Goal: Information Seeking & Learning: Learn about a topic

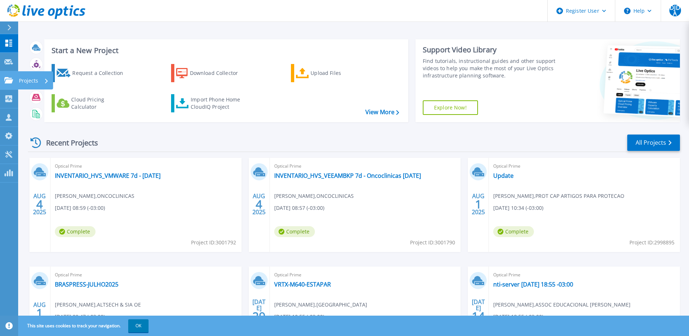
click at [15, 79] on link "Projects Projects" at bounding box center [9, 80] width 18 height 19
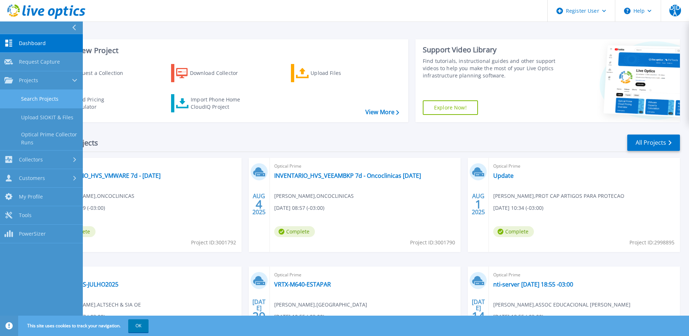
click at [51, 92] on link "Search Projects" at bounding box center [41, 99] width 83 height 19
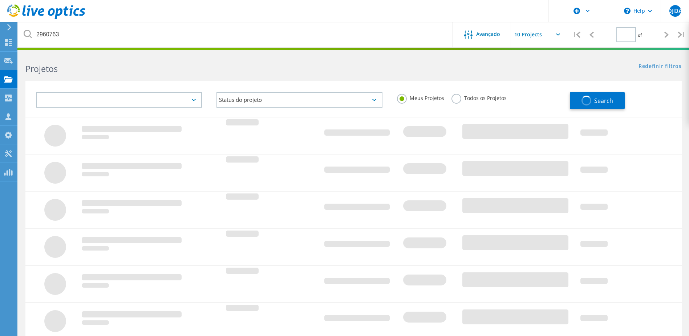
type input "1"
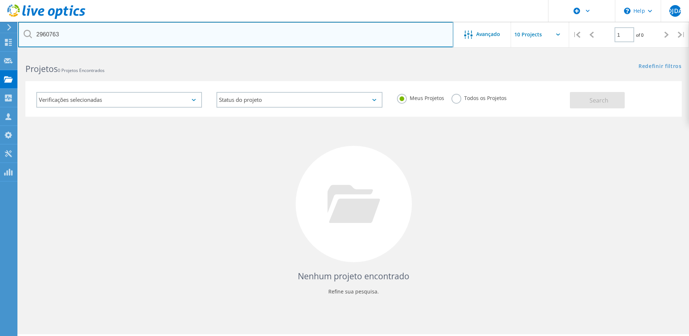
click at [117, 37] on input "2960763" at bounding box center [235, 34] width 435 height 25
paste input "3001790"
type input "3001790"
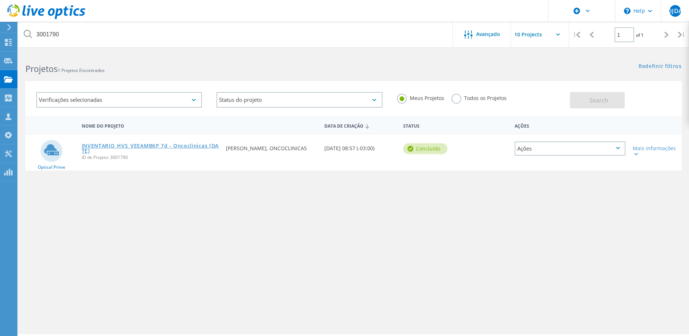
click at [144, 145] on link "INVENTARIO_HVS_VEEAMBKP 7d - Oncoclinicas [DATE]" at bounding box center [150, 148] width 137 height 10
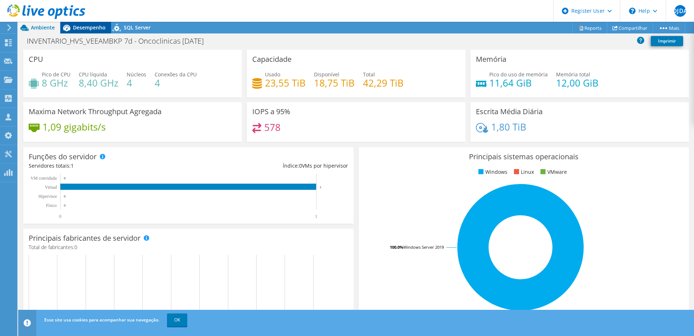
click at [80, 25] on span "Desempenho" at bounding box center [89, 27] width 33 height 7
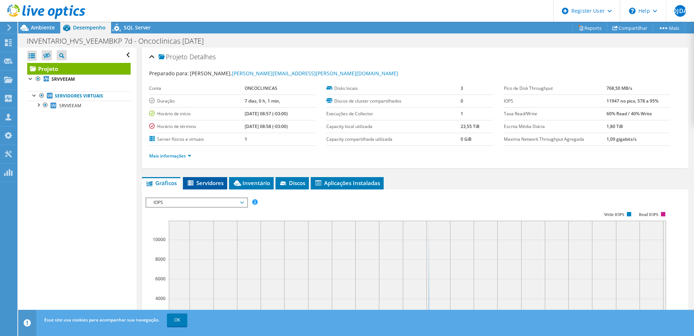
click at [208, 179] on span "Servidores" at bounding box center [205, 182] width 37 height 7
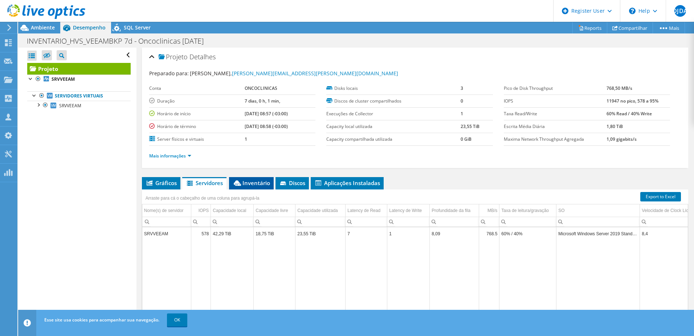
click at [266, 183] on span "Inventário" at bounding box center [251, 182] width 37 height 7
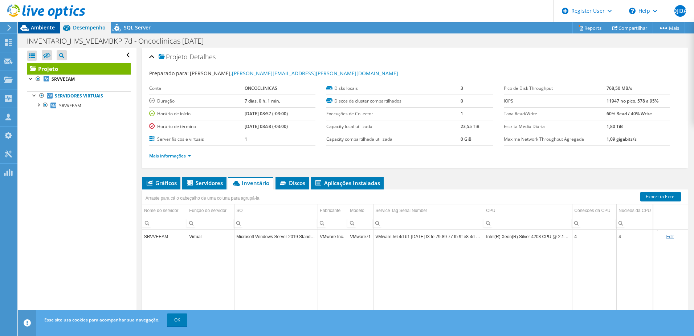
click at [45, 27] on span "Ambiente" at bounding box center [43, 27] width 24 height 7
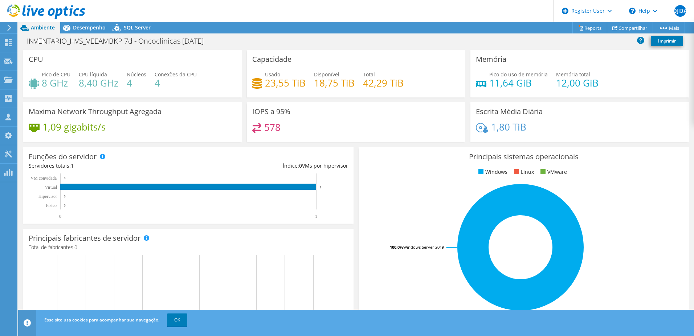
click at [199, 15] on header "DJDA Usuário Dell Diego Junior De Almeida Diego.Almeida1@dell.com Dell My Profi…" at bounding box center [347, 11] width 694 height 22
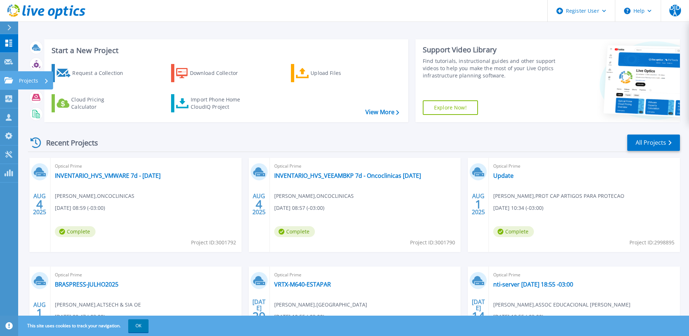
click at [11, 77] on div at bounding box center [8, 80] width 9 height 7
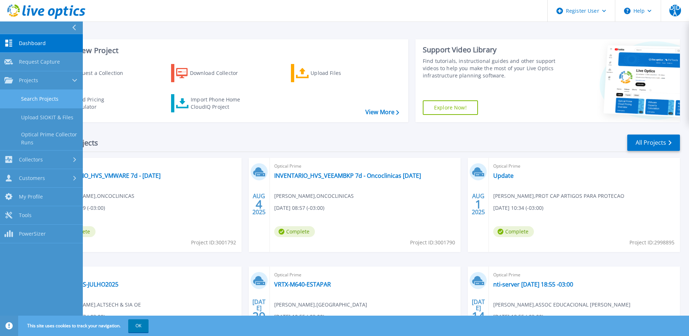
click at [38, 97] on link "Search Projects" at bounding box center [41, 99] width 83 height 19
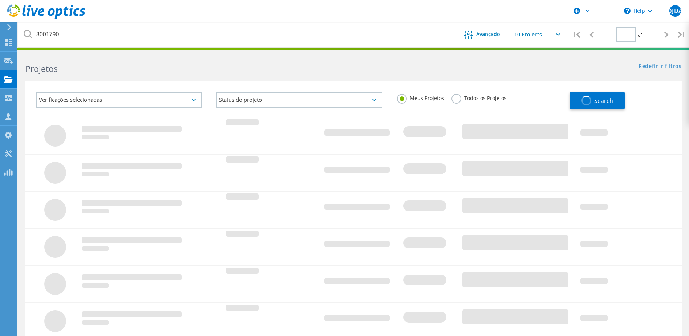
type input "1"
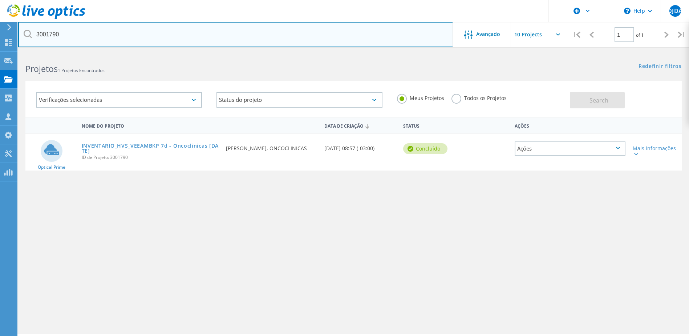
click at [93, 40] on input "3001790" at bounding box center [235, 34] width 435 height 25
paste input "2"
type input "3001792"
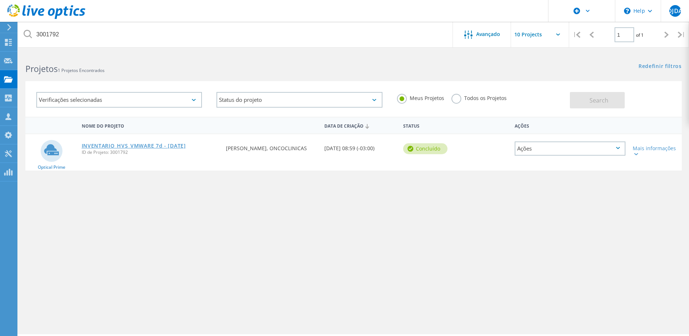
click at [151, 147] on link "INVENTARIO_HVS_VMWARE 7d - [DATE]" at bounding box center [134, 145] width 104 height 5
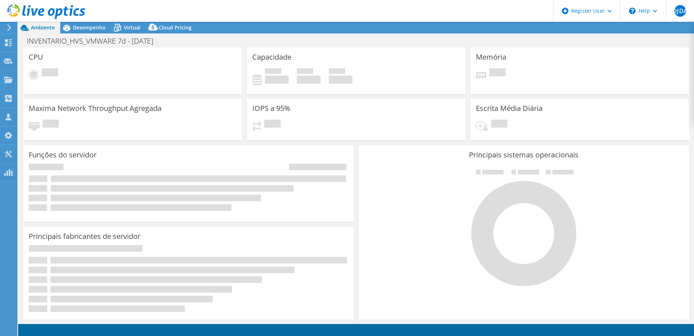
select select "USD"
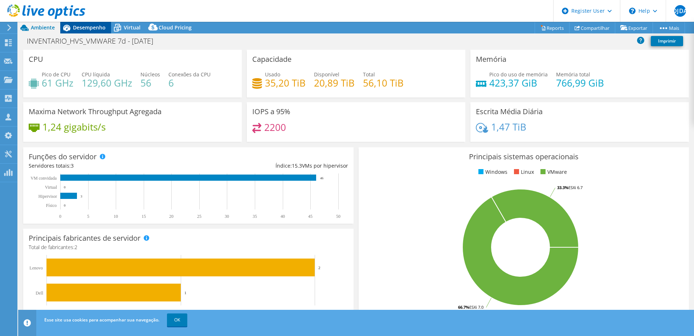
click at [97, 30] on span "Desempenho" at bounding box center [89, 27] width 33 height 7
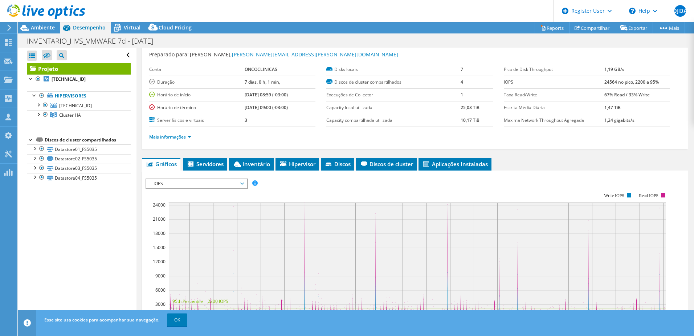
scroll to position [73, 0]
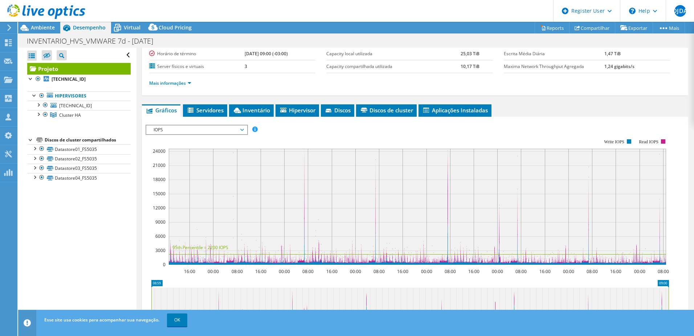
click at [201, 129] on span "IOPS" at bounding box center [196, 129] width 93 height 9
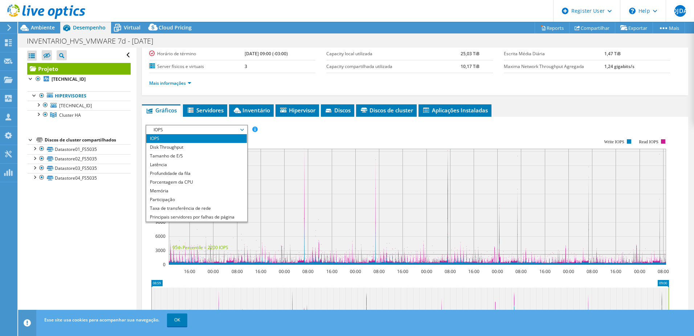
click at [201, 129] on span "IOPS" at bounding box center [196, 129] width 93 height 9
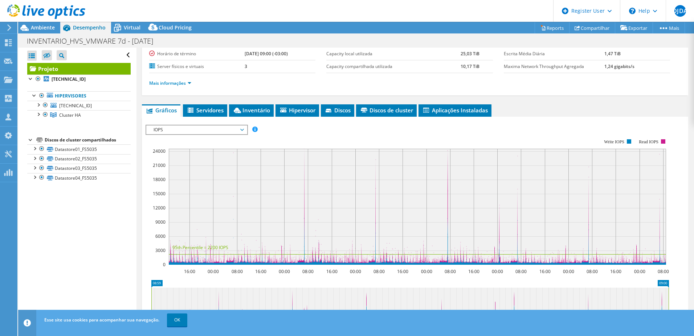
click at [305, 155] on rect at bounding box center [418, 207] width 498 height 116
click at [304, 156] on rect at bounding box center [418, 207] width 498 height 116
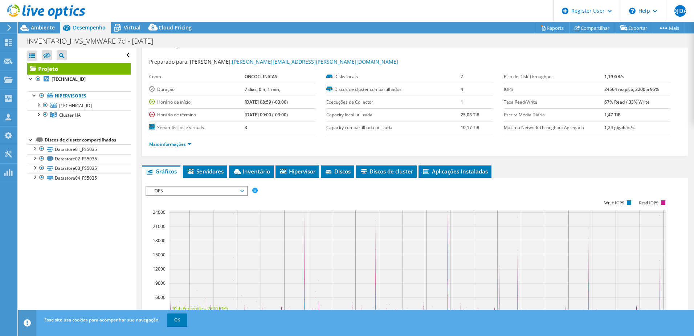
scroll to position [0, 0]
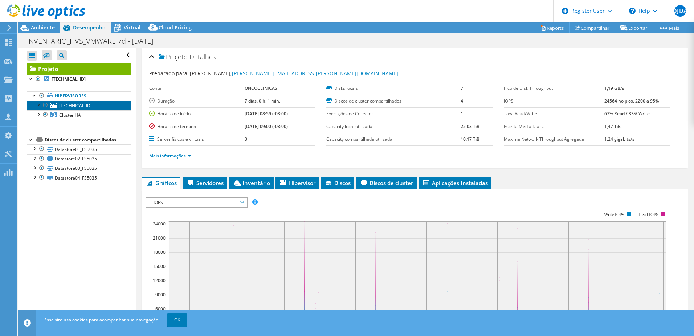
click at [65, 107] on span "[TECHNICAL_ID]" at bounding box center [75, 105] width 33 height 6
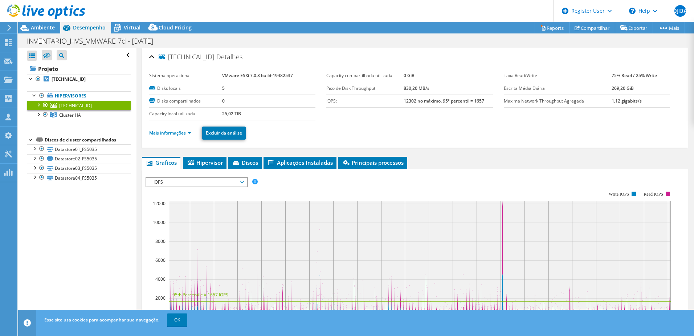
click at [39, 103] on div at bounding box center [37, 104] width 7 height 7
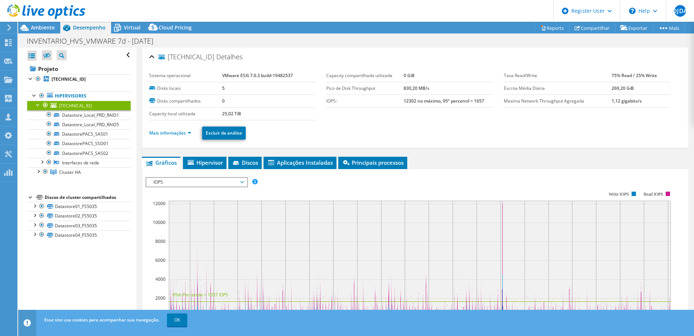
click at [39, 103] on div at bounding box center [37, 104] width 7 height 7
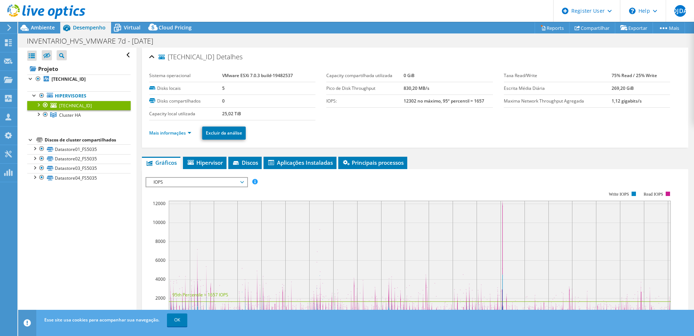
click at [39, 103] on div at bounding box center [37, 104] width 7 height 7
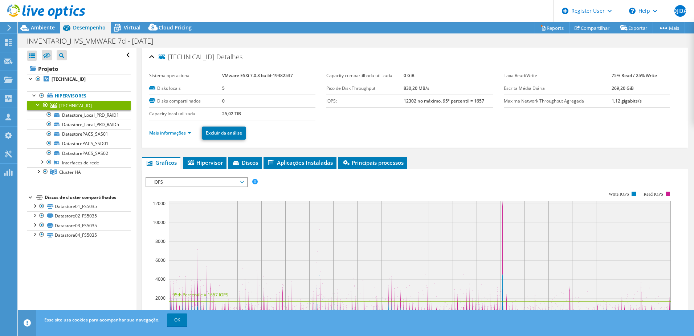
click at [37, 103] on div at bounding box center [37, 104] width 7 height 7
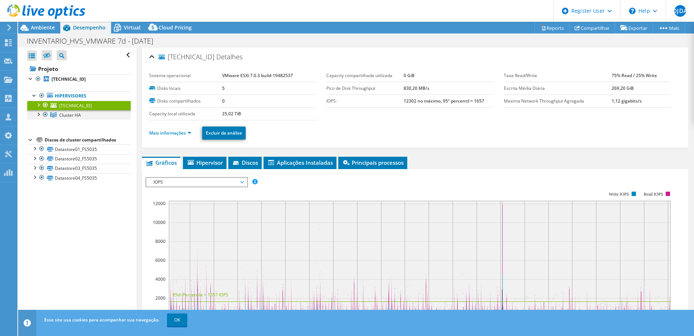
click at [38, 114] on div at bounding box center [37, 113] width 7 height 7
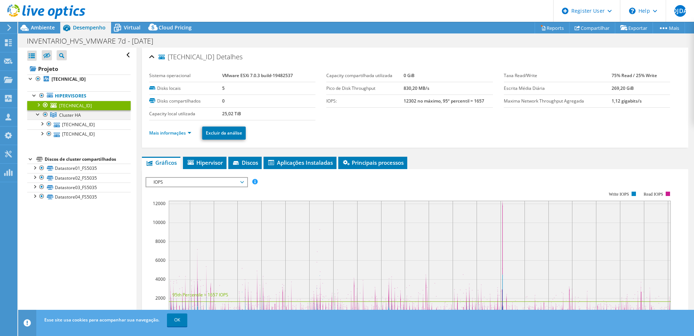
click at [38, 114] on div at bounding box center [37, 113] width 7 height 7
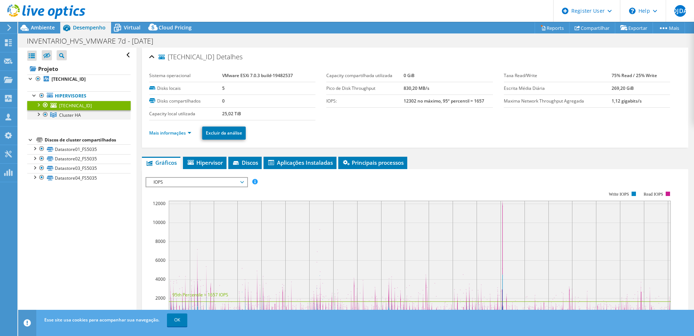
click at [36, 113] on div at bounding box center [37, 113] width 7 height 7
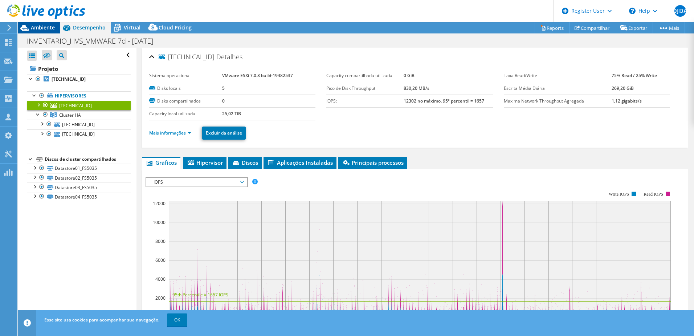
click at [45, 25] on span "Ambiente" at bounding box center [43, 27] width 24 height 7
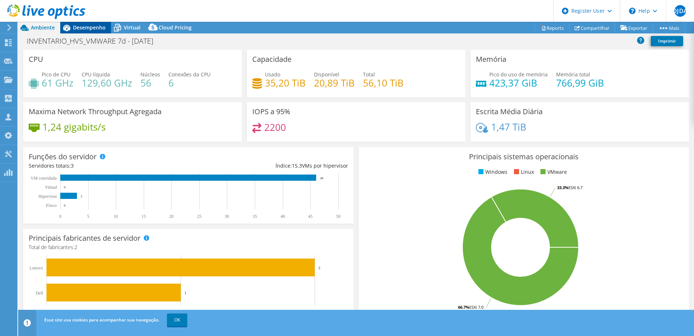
click at [81, 24] on span "Desempenho" at bounding box center [89, 27] width 33 height 7
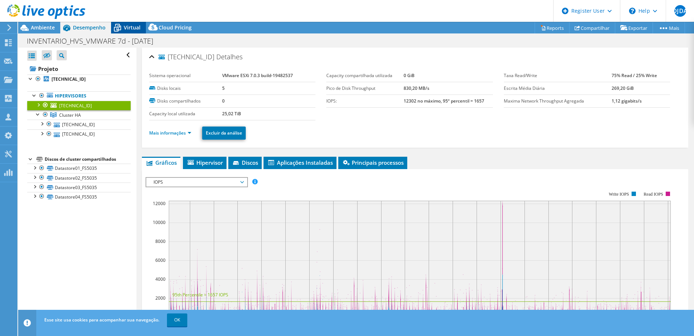
click at [124, 25] on span "Virtual" at bounding box center [132, 27] width 17 height 7
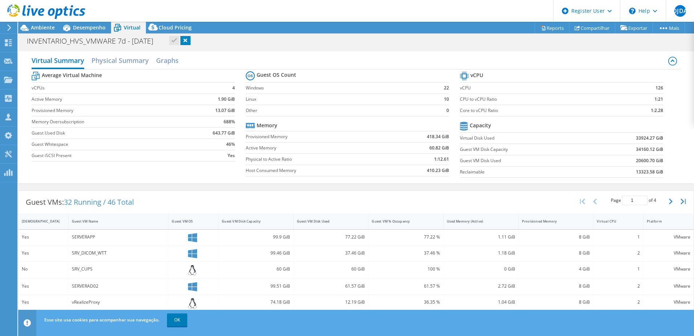
click at [256, 45] on div "INVENTARIO_HVS_VMWARE 7d - [DATE] Imprimir" at bounding box center [356, 40] width 676 height 13
click at [73, 31] on icon at bounding box center [66, 27] width 13 height 13
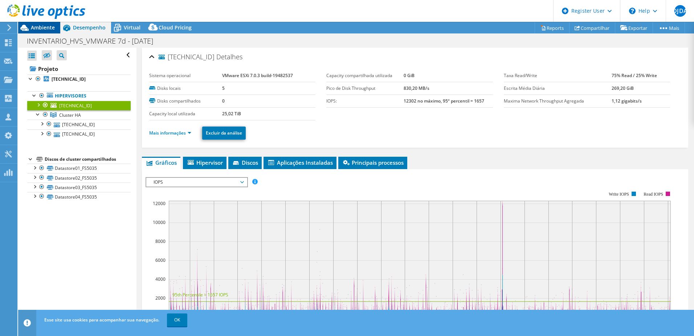
click at [48, 28] on span "Ambiente" at bounding box center [43, 27] width 24 height 7
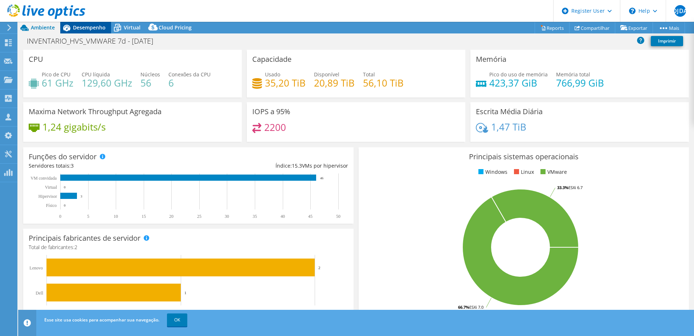
click at [95, 25] on span "Desempenho" at bounding box center [89, 27] width 33 height 7
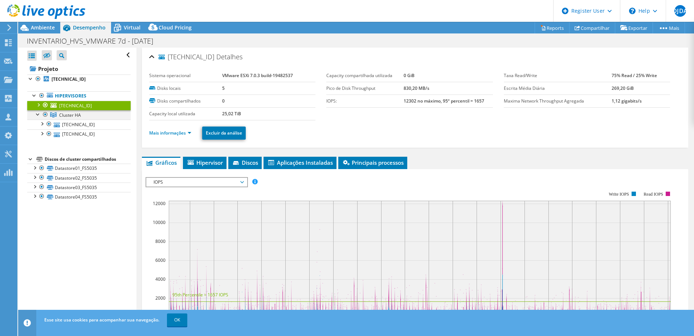
click at [35, 114] on div at bounding box center [37, 113] width 7 height 7
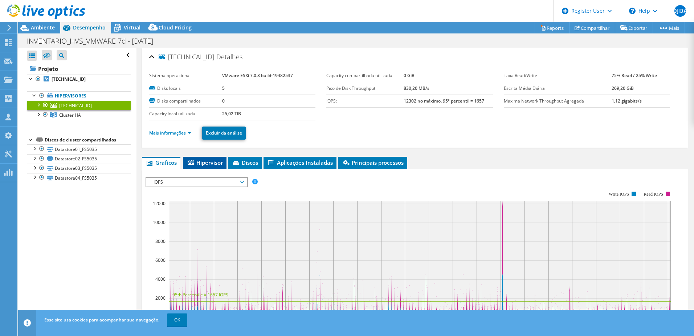
click at [205, 166] on li "Hipervisor" at bounding box center [205, 163] width 44 height 12
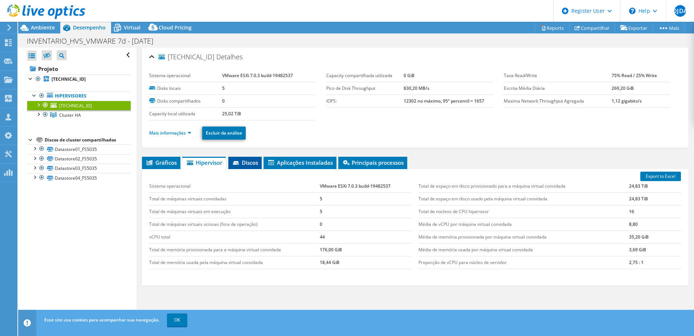
click at [241, 162] on span "Discos" at bounding box center [245, 162] width 26 height 7
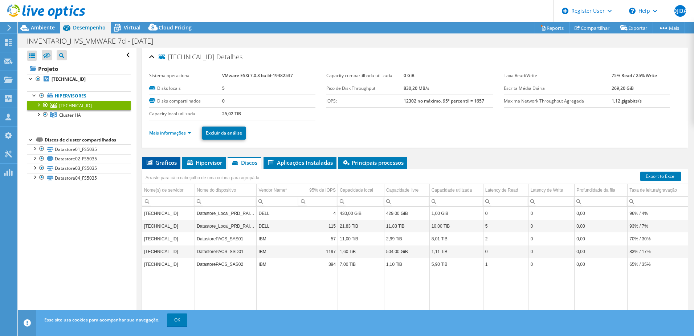
click at [172, 164] on span "Gráficos" at bounding box center [161, 162] width 31 height 7
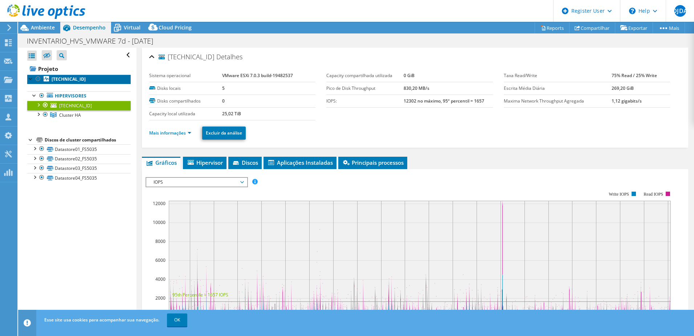
click at [63, 78] on b "[TECHNICAL_ID]" at bounding box center [69, 79] width 34 height 6
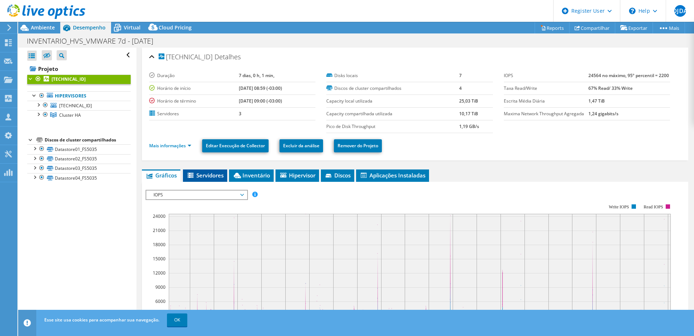
click at [210, 173] on li "Servidores" at bounding box center [205, 175] width 44 height 12
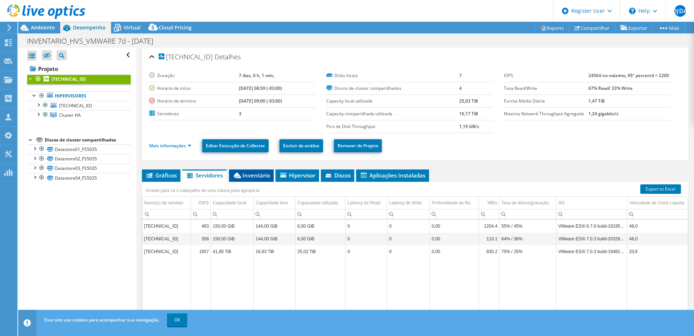
click at [264, 179] on span "Inventário" at bounding box center [251, 174] width 37 height 7
